Goal: Information Seeking & Learning: Learn about a topic

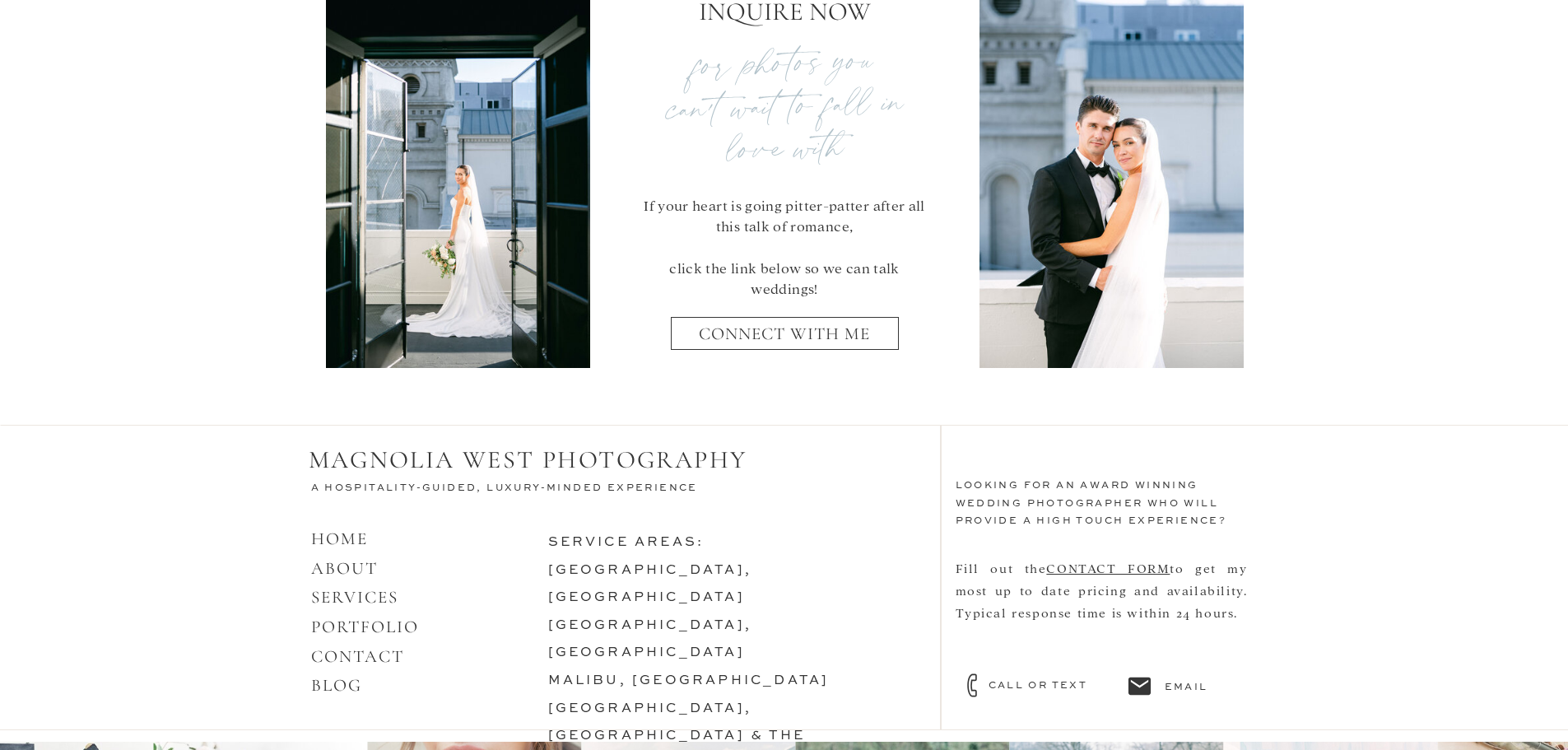
scroll to position [7172, 0]
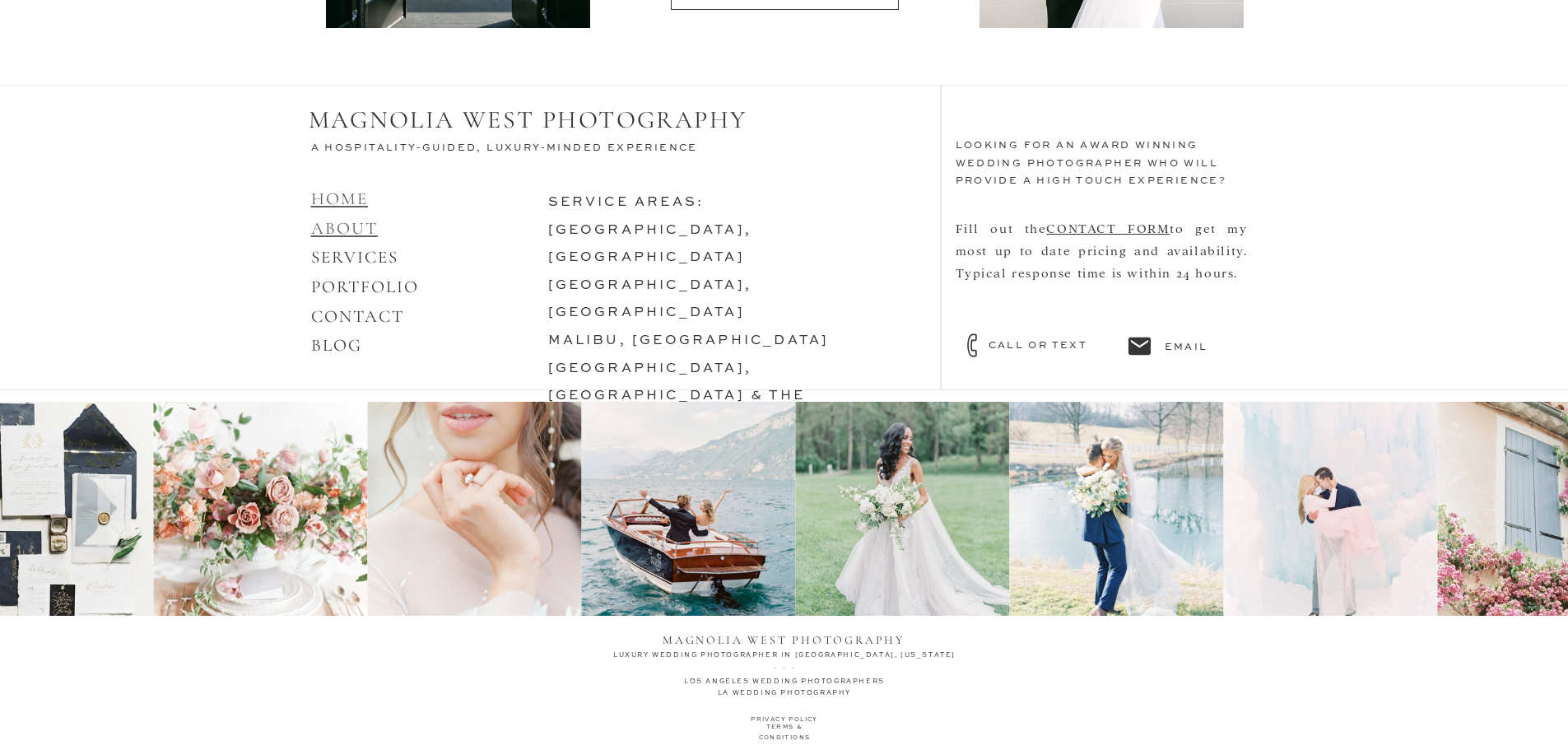
click at [349, 221] on link "HOME ABOUT" at bounding box center [345, 213] width 67 height 50
click at [357, 232] on link "HOME ABOUT" at bounding box center [345, 213] width 67 height 50
click at [359, 228] on link "HOME ABOUT" at bounding box center [345, 213] width 67 height 50
click at [345, 201] on link "HOME ABOUT" at bounding box center [345, 213] width 67 height 50
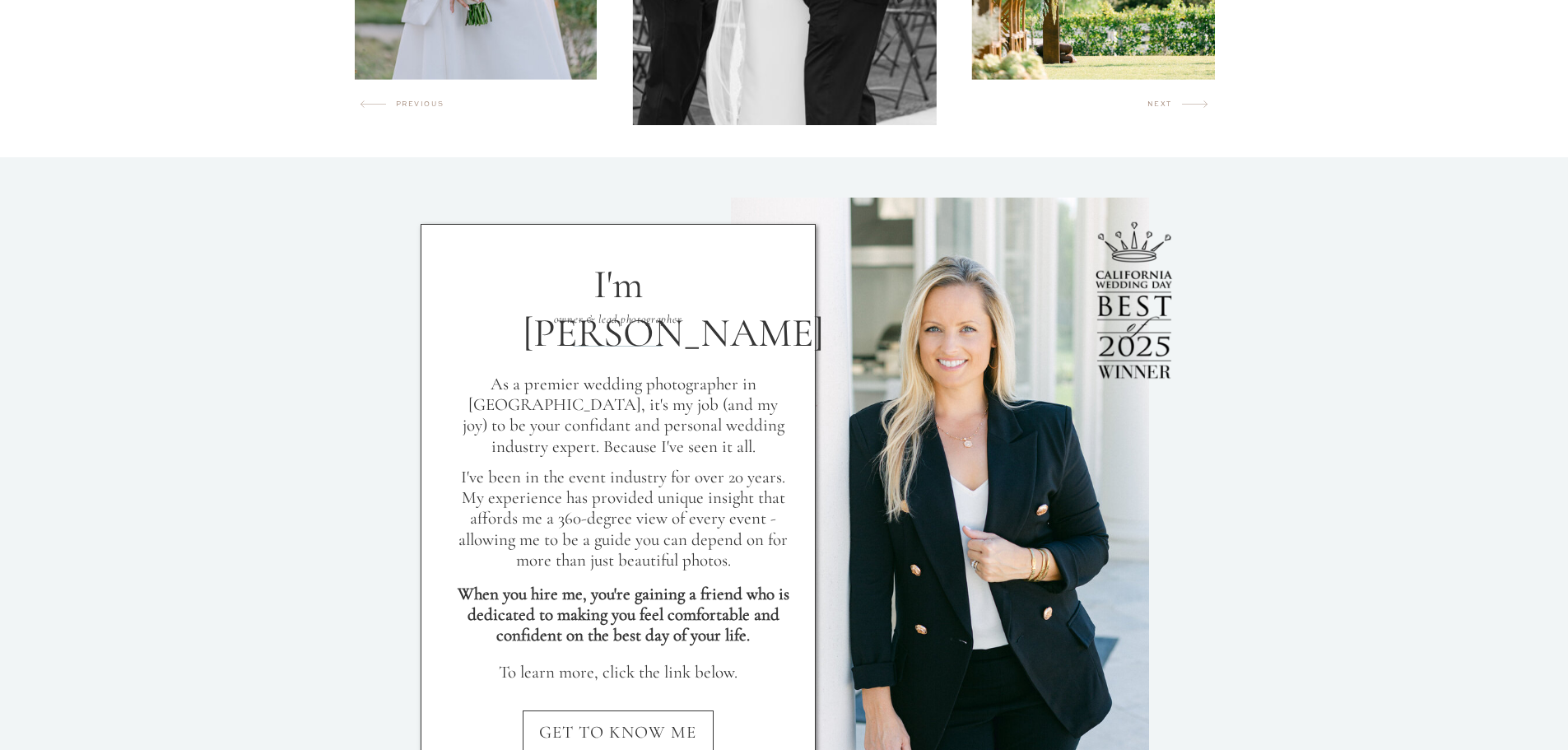
scroll to position [1482, 0]
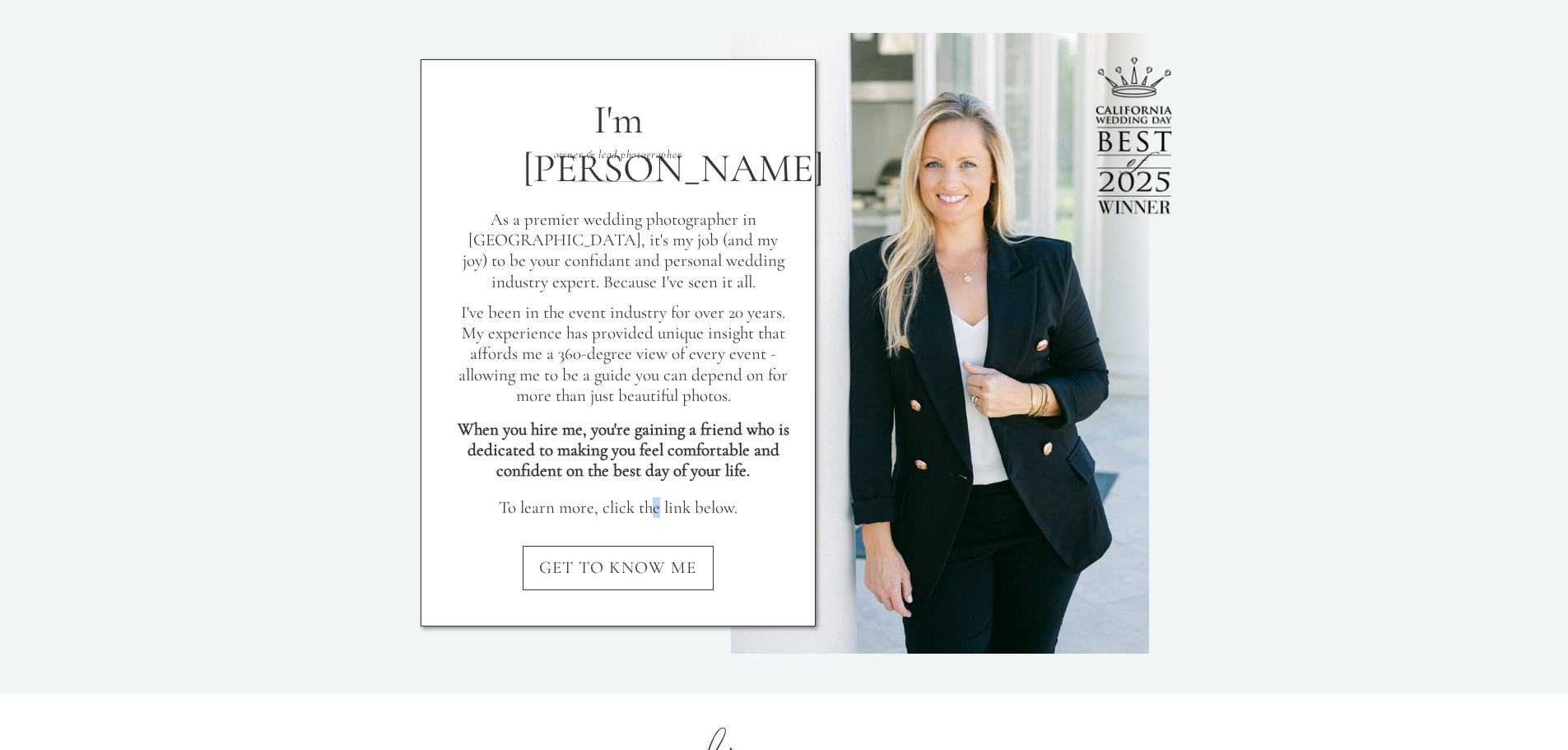
drag, startPoint x: 654, startPoint y: 508, endPoint x: 652, endPoint y: 526, distance: 18.1
click at [652, 512] on p "To learn more, click the link below." at bounding box center [619, 510] width 331 height 27
click at [656, 544] on div at bounding box center [618, 343] width 395 height 567
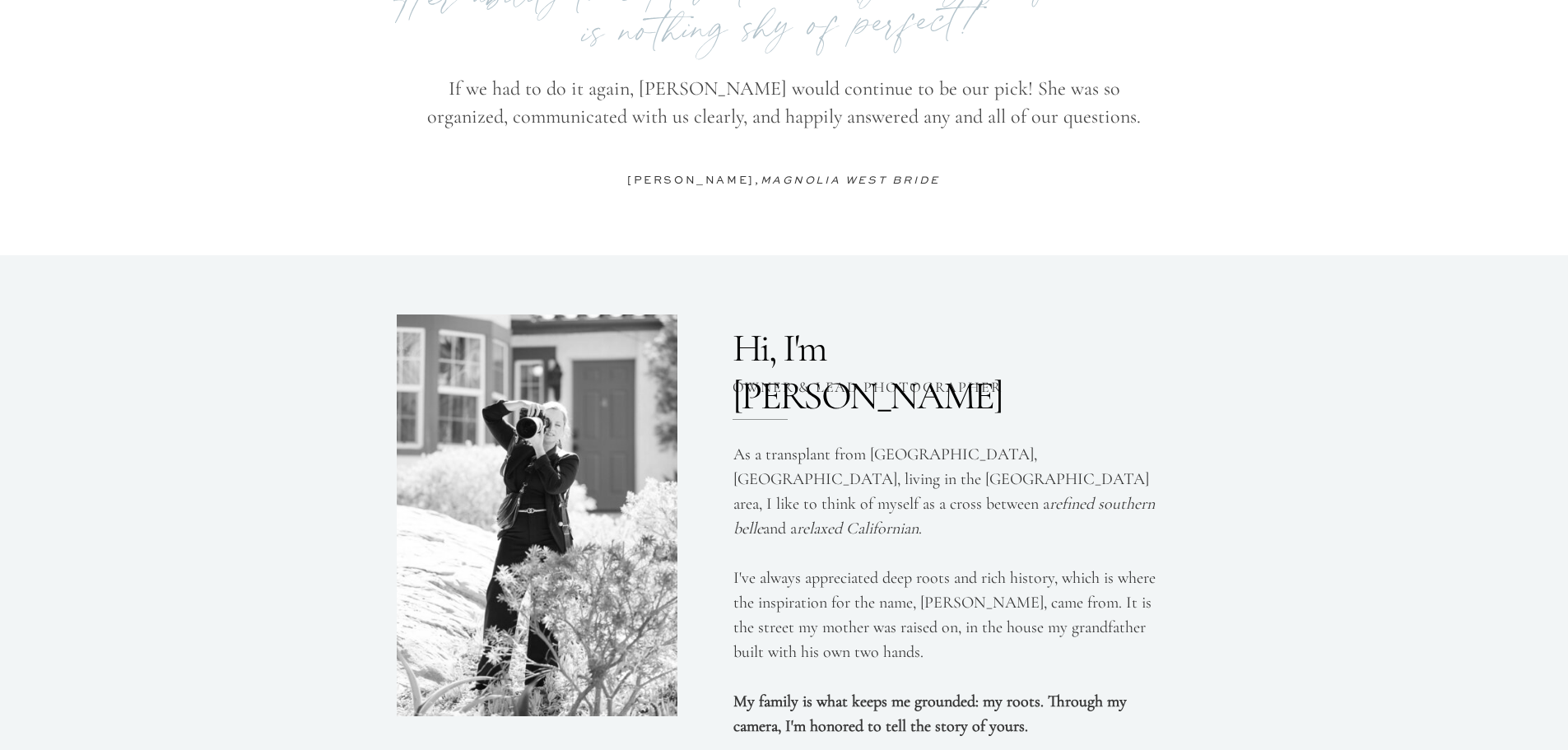
scroll to position [4116, 0]
